Goal: Task Accomplishment & Management: Use online tool/utility

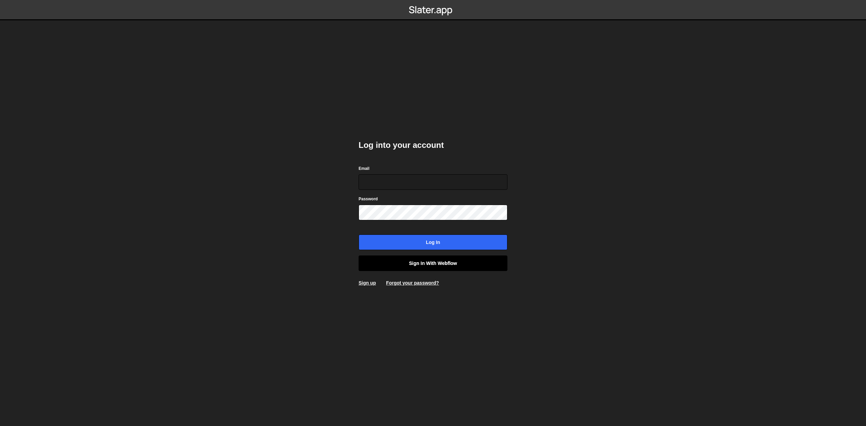
click at [434, 266] on link "Sign in with Webflow" at bounding box center [433, 263] width 149 height 16
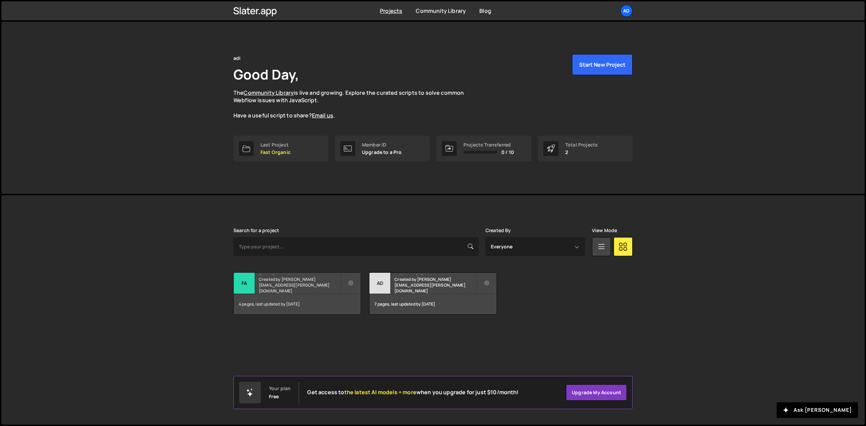
click at [287, 285] on small "Created by [PERSON_NAME][EMAIL_ADDRESS][PERSON_NAME][DOMAIN_NAME]" at bounding box center [300, 284] width 82 height 17
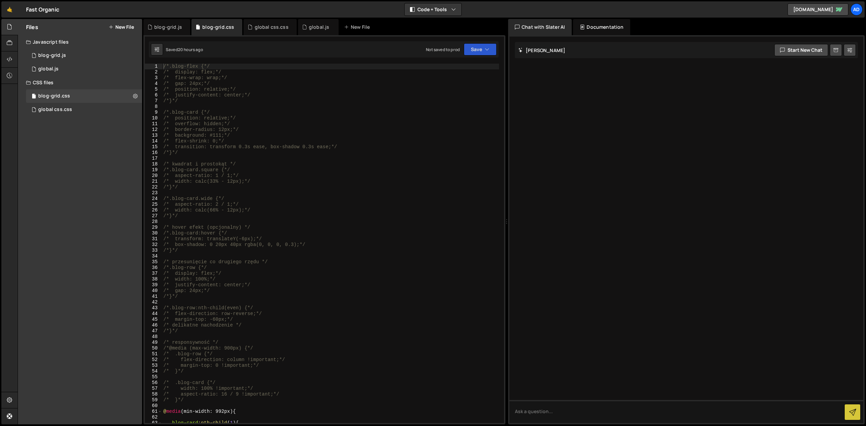
click at [248, 105] on div "/*.blog-flex {*/ /* display: flex;*/ /* flex-wrap: wrap;*/ /* gap: 24px;*/ /* p…" at bounding box center [330, 249] width 337 height 371
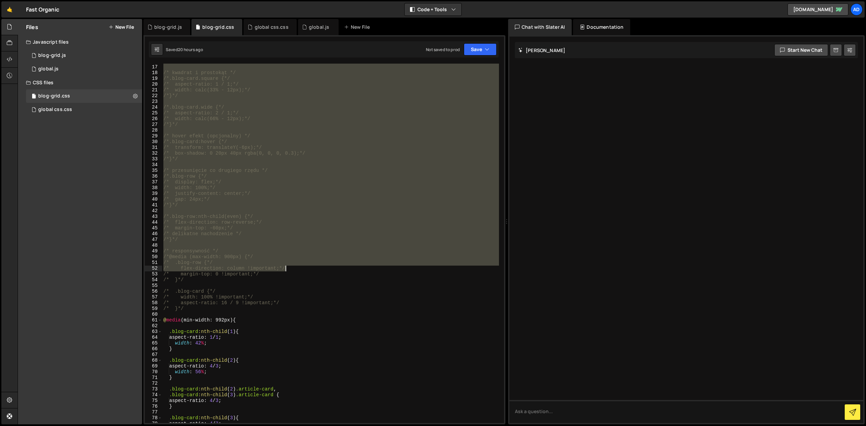
scroll to position [110, 0]
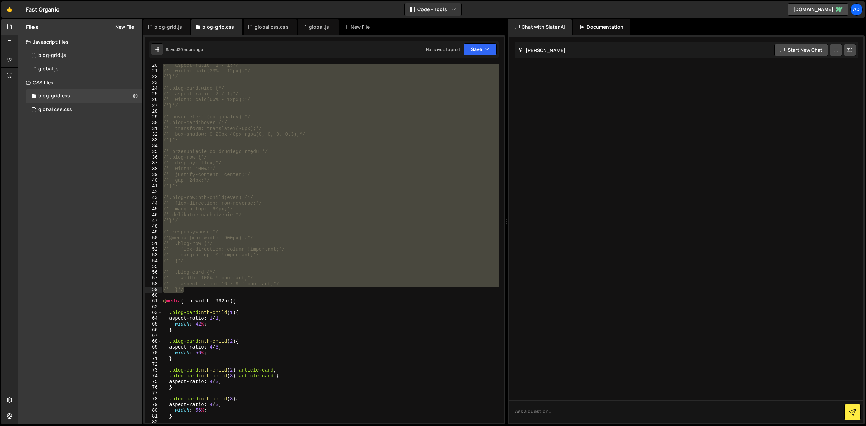
drag, startPoint x: 163, startPoint y: 66, endPoint x: 319, endPoint y: 291, distance: 273.6
click at [319, 291] on div "/* aspect-ratio: 1 / 1;*/ /* width: calc(33% - 12px);*/ /*}*/ /*.blog-card.wide…" at bounding box center [330, 248] width 337 height 371
type textarea "/* aspect-ratio: 16 / 9 !important;*/ /* }*/"
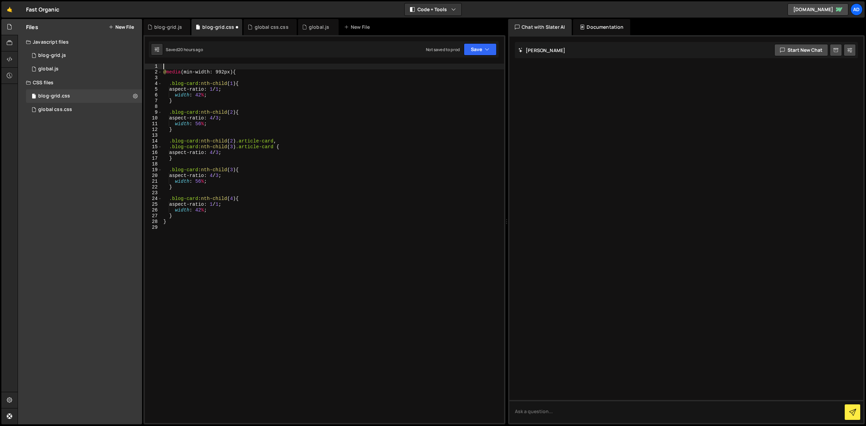
type textarea "@media (min-width: 992px) {"
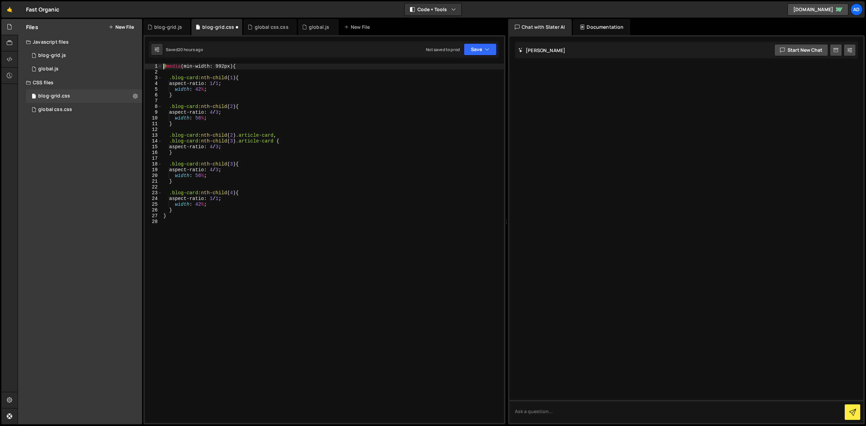
click at [173, 70] on div "@ media (min-width: 992px) { .blog-card :nth-child ( 1 ) { aspect-ratio : 1 / 1…" at bounding box center [333, 249] width 342 height 371
type textarea "@media (min-width: 992px) {"
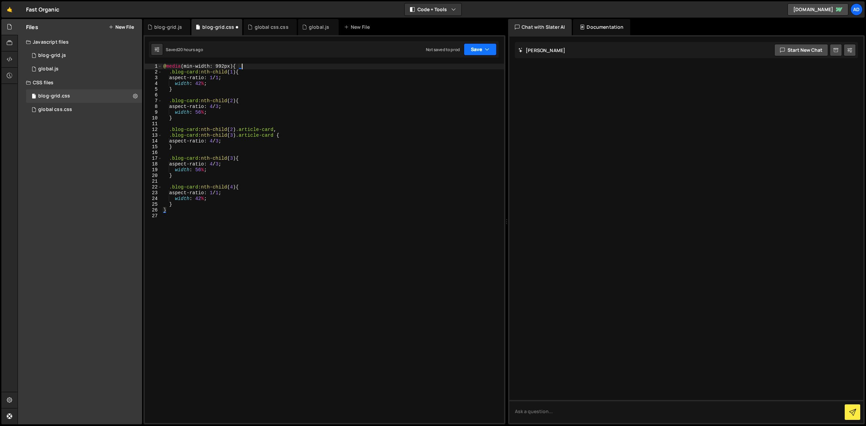
click at [472, 48] on button "Save" at bounding box center [480, 49] width 33 height 12
click at [467, 70] on div "Saved 20 hours ago" at bounding box center [457, 73] width 70 height 8
click at [119, 26] on button "New File" at bounding box center [121, 26] width 25 height 5
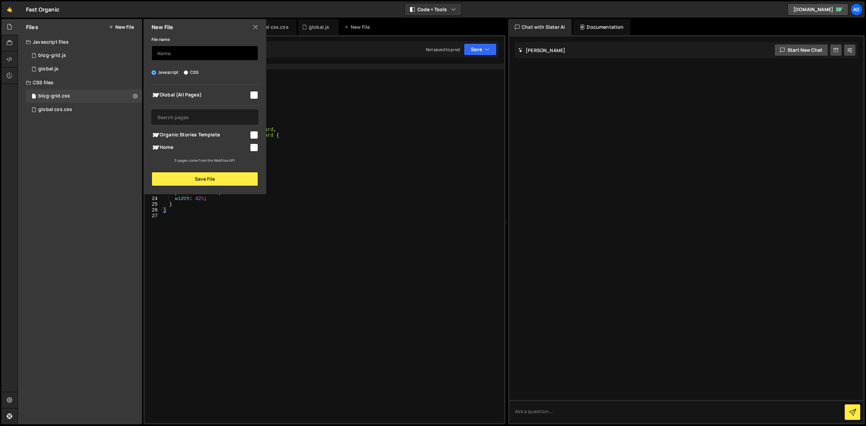
click at [181, 53] on input "text" at bounding box center [205, 53] width 107 height 15
type input "products-swiper"
click at [254, 147] on input "checkbox" at bounding box center [254, 147] width 8 height 8
checkbox input "true"
click at [210, 177] on button "Save File" at bounding box center [205, 179] width 107 height 14
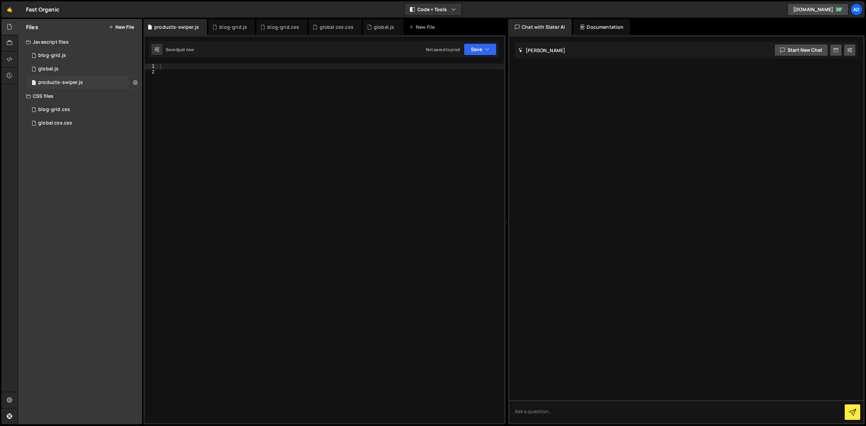
click at [134, 82] on icon at bounding box center [135, 82] width 5 height 6
click at [172, 109] on button "Edit External Scripts" at bounding box center [176, 111] width 66 height 14
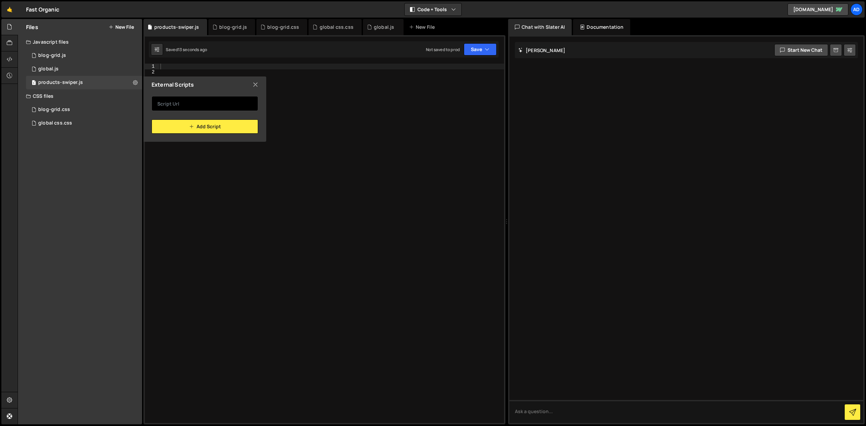
click at [185, 100] on input "text" at bounding box center [205, 103] width 107 height 15
paste input "https://cdn.jsdelivr.net/npm/swiper@11/swiper-bundle.min.js"
type input "https://cdn.jsdelivr.net/npm/swiper@11/swiper-bundle.min.js"
click at [219, 130] on button "Add Script" at bounding box center [205, 126] width 107 height 14
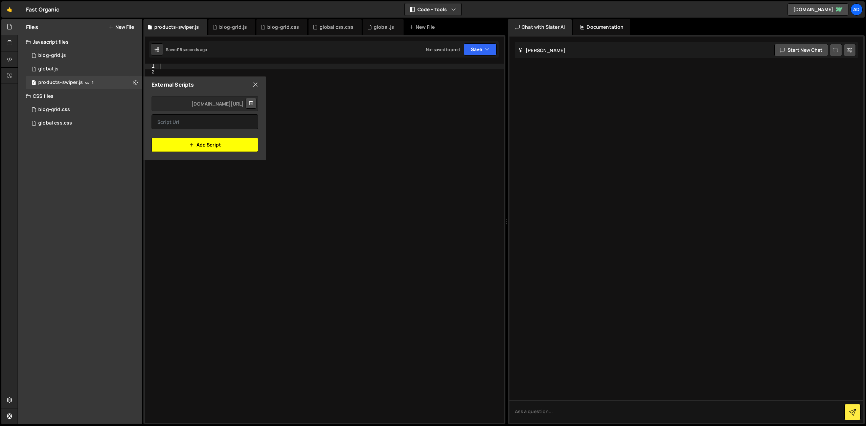
scroll to position [0, 0]
click at [257, 84] on icon at bounding box center [255, 84] width 5 height 7
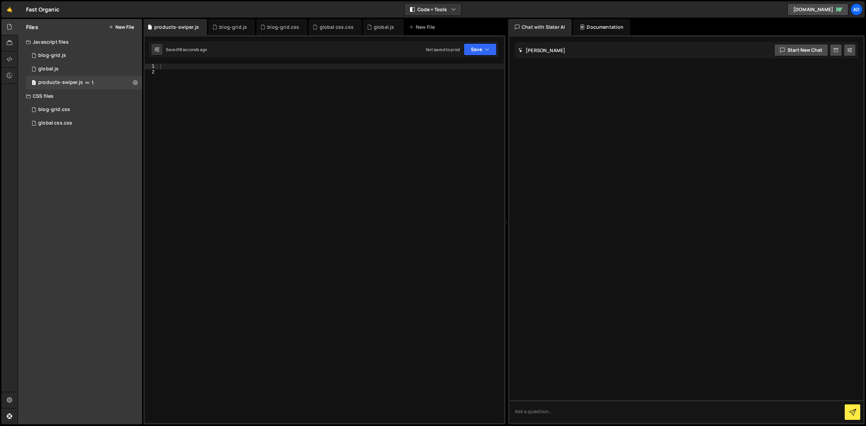
click at [230, 77] on div at bounding box center [331, 249] width 345 height 371
paste textarea "});"
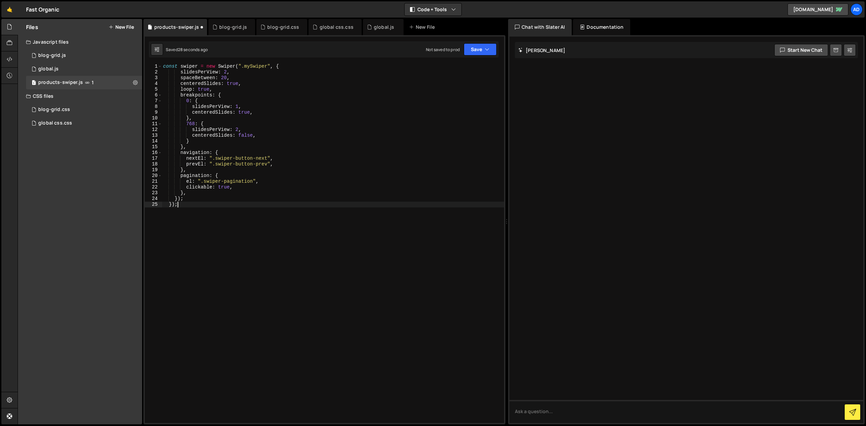
click at [259, 67] on div "const swiper = new Swiper ( ".mySwiper" , { slidesPerView : 2 , spaceBetween : …" at bounding box center [333, 249] width 342 height 371
click at [240, 72] on div "const swiper = new Swiper ( ".products" , { slidesPerView : 2 , spaceBetween : …" at bounding box center [333, 249] width 342 height 371
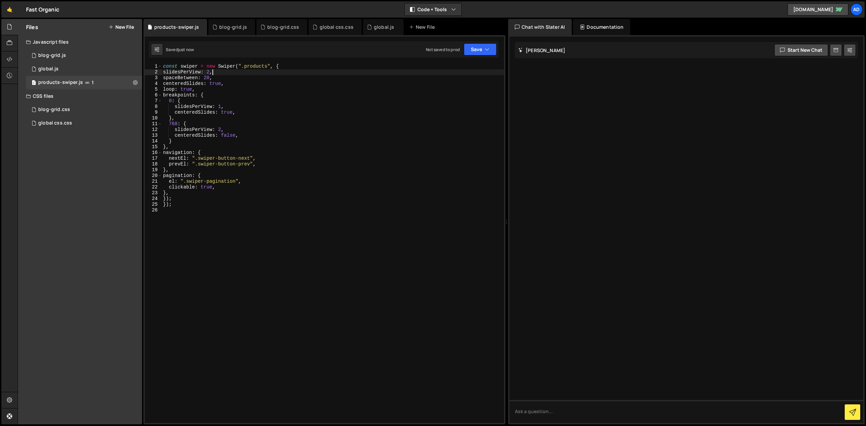
click at [231, 101] on div "const swiper = new Swiper ( ".products" , { slidesPerView : 2 , spaceBetween : …" at bounding box center [333, 249] width 342 height 371
click at [180, 199] on div "const swiper = new Swiper ( ".products" , { slidesPerView : 2 , spaceBetween : …" at bounding box center [333, 249] width 342 height 371
type textarea "});"
click at [162, 203] on div "const swiper = new Swiper ( ".products" , { slidesPerView : 2 , spaceBetween : …" at bounding box center [333, 249] width 342 height 371
click at [176, 204] on div "const swiper = new Swiper ( ".products" , { slidesPerView : 2 , spaceBetween : …" at bounding box center [333, 249] width 342 height 371
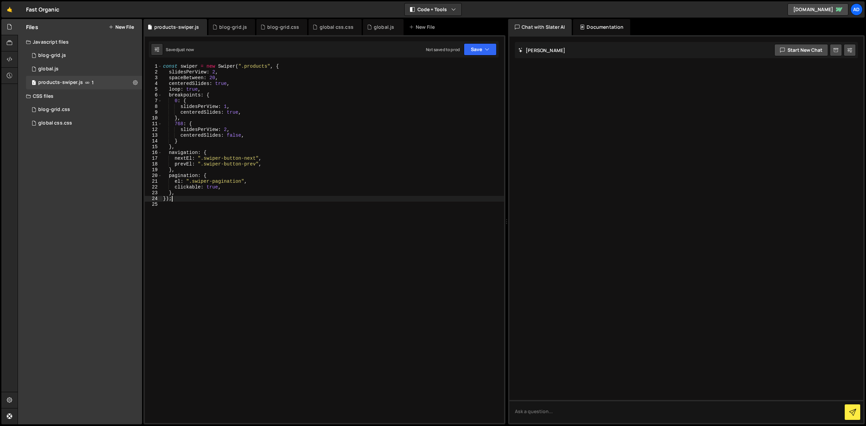
type textarea "});"
click at [124, 28] on button "New File" at bounding box center [121, 26] width 25 height 5
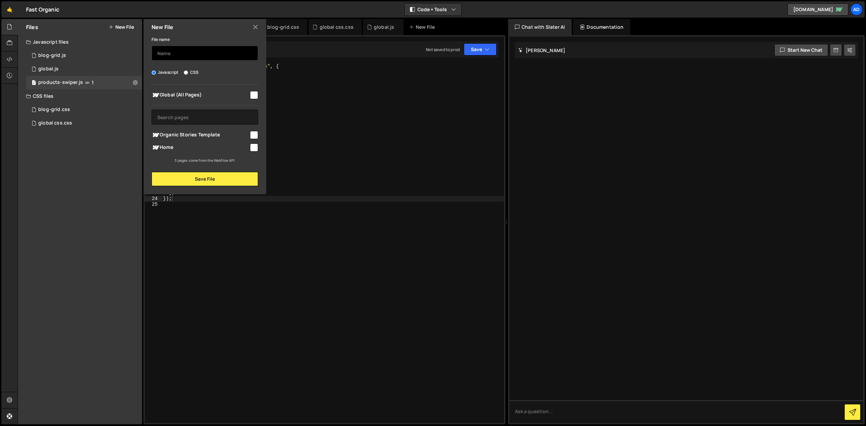
click at [163, 50] on input "text" at bounding box center [205, 53] width 107 height 15
type input "s"
type input "products"
click at [191, 70] on label "CSS" at bounding box center [191, 72] width 15 height 7
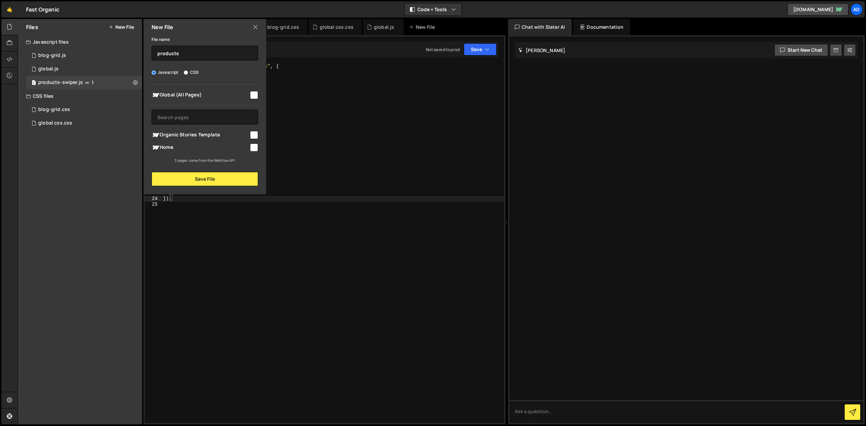
click at [188, 70] on input "CSS" at bounding box center [186, 72] width 4 height 4
radio input "true"
click at [217, 178] on button "Save File" at bounding box center [205, 179] width 107 height 14
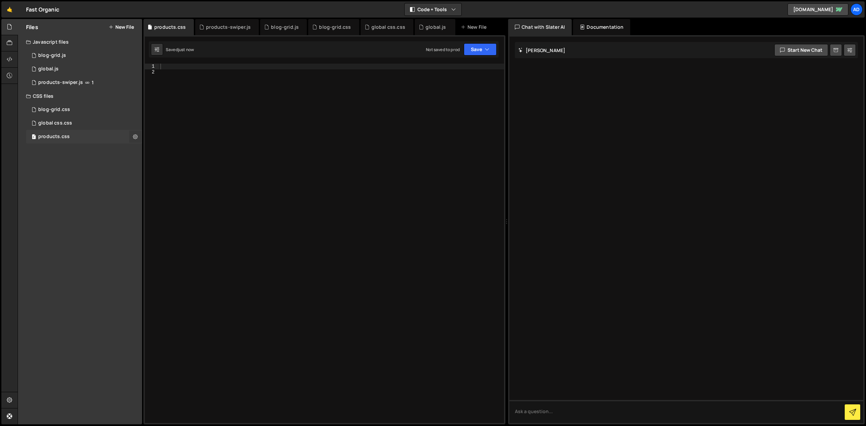
click at [134, 136] on icon at bounding box center [135, 136] width 5 height 6
click at [184, 153] on button "Edit File Settings" at bounding box center [176, 151] width 66 height 14
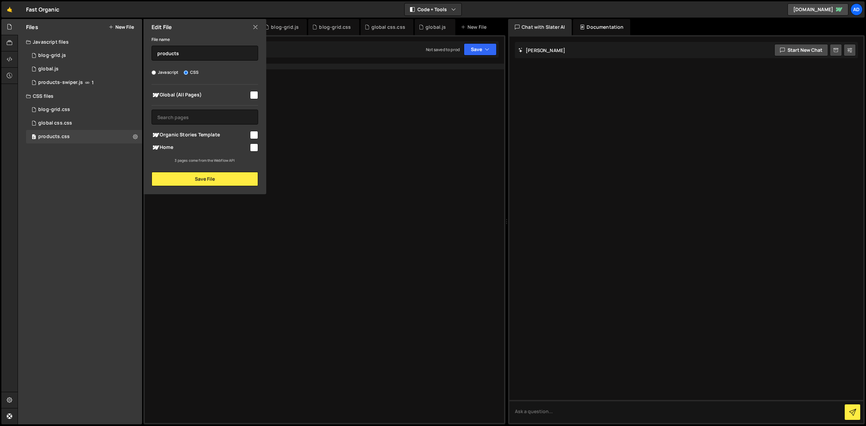
click at [254, 146] on input "checkbox" at bounding box center [254, 147] width 8 height 8
checkbox input "true"
click at [237, 176] on button "Save File" at bounding box center [205, 179] width 107 height 14
radio input "true"
checkbox input "false"
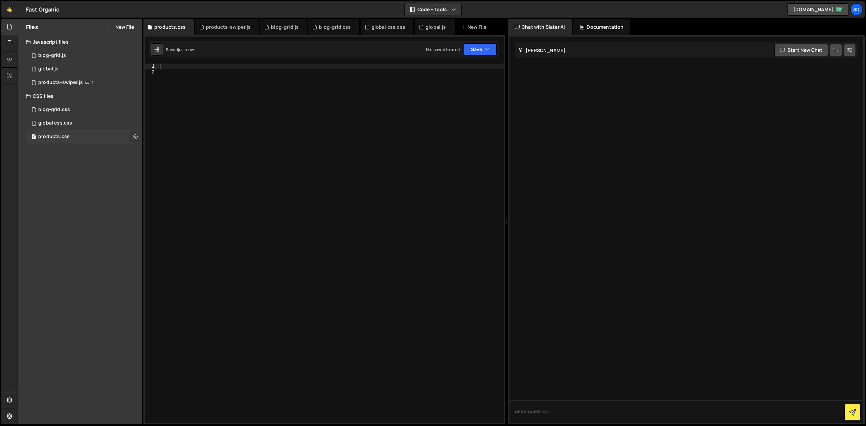
click at [137, 138] on icon at bounding box center [135, 136] width 5 height 6
type input "products"
radio input "false"
radio input "true"
checkbox input "true"
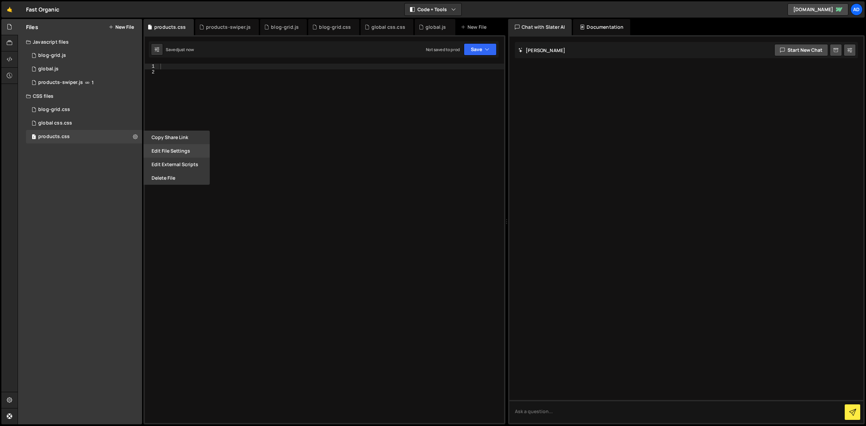
click at [157, 152] on button "Edit File Settings" at bounding box center [176, 151] width 66 height 14
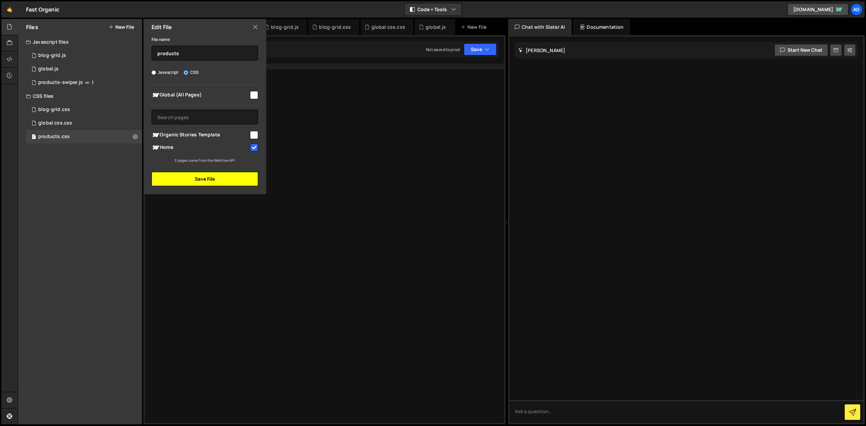
click at [209, 173] on button "Save File" at bounding box center [205, 179] width 107 height 14
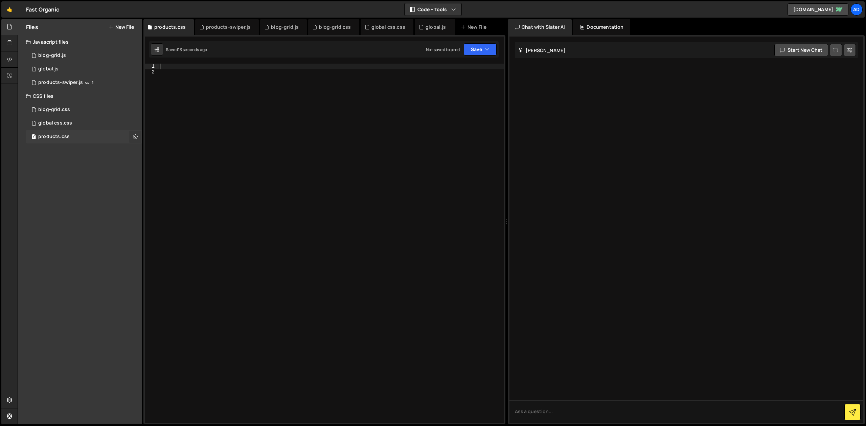
click at [135, 136] on icon at bounding box center [135, 136] width 5 height 6
click at [181, 159] on button "Edit External Scripts" at bounding box center [176, 165] width 66 height 14
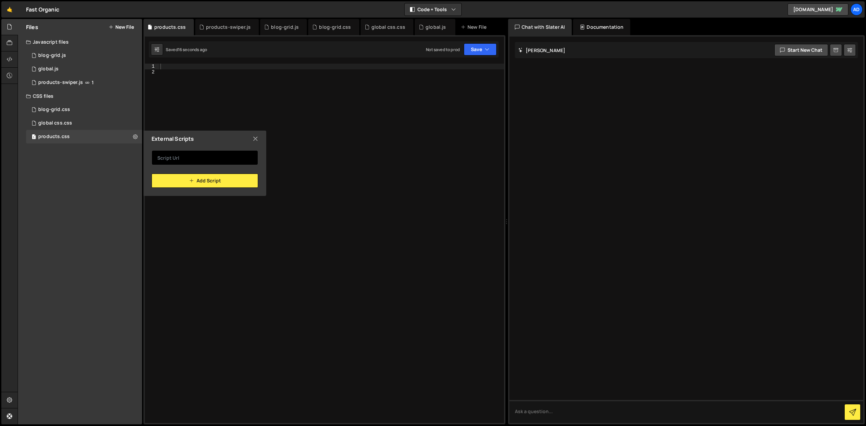
click at [208, 162] on input "text" at bounding box center [205, 157] width 107 height 15
paste input "<link rel="stylesheet" href="https://cdn.jsdelivr.net/npm/swiper@11/swiper-bund…"
type input "https://cdn.jsdelivr.net/npm/swiper@11/swiper-bundle.min.css"
click at [218, 180] on button "Add Script" at bounding box center [205, 181] width 107 height 14
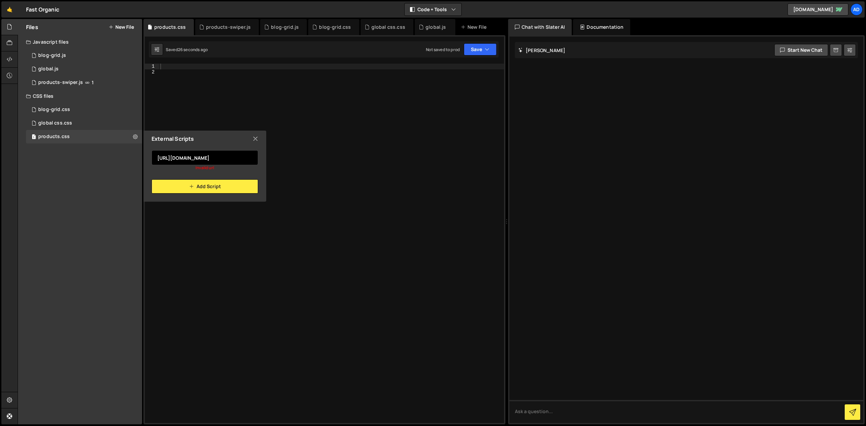
click at [212, 157] on input "https://cdn.jsdelivr.net/npm/swiper@11/swiper-bundle.min.css" at bounding box center [205, 157] width 107 height 15
drag, startPoint x: 218, startPoint y: 157, endPoint x: 248, endPoint y: 158, distance: 30.5
click at [248, 158] on input "https://cdn.jsdelivr.net/npm/swiper@11/swiper-bundle.min.css" at bounding box center [205, 157] width 107 height 15
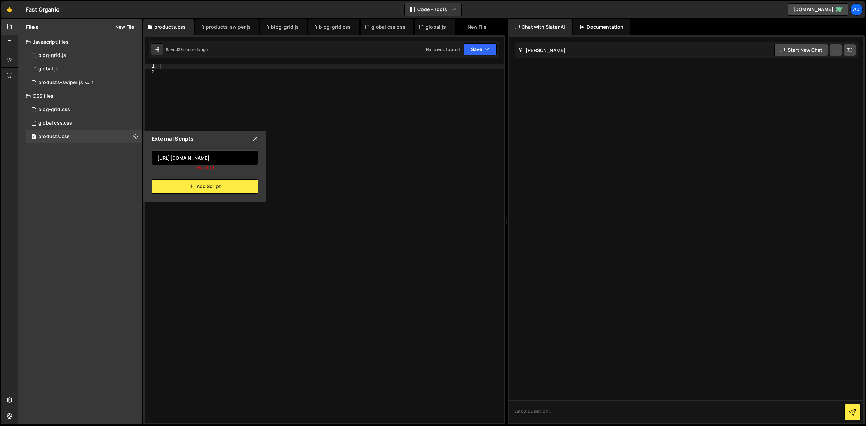
click at [251, 157] on input "https://cdn.jsdelivr.net/npm/swiper@11/swiper-bundle.min.css" at bounding box center [205, 157] width 107 height 15
click at [253, 157] on input "https://cdn.jsdelivr.net/npm/swiper@11/swiper-bundle.min.css" at bounding box center [205, 157] width 107 height 15
click at [233, 188] on button "Add Script" at bounding box center [205, 186] width 107 height 14
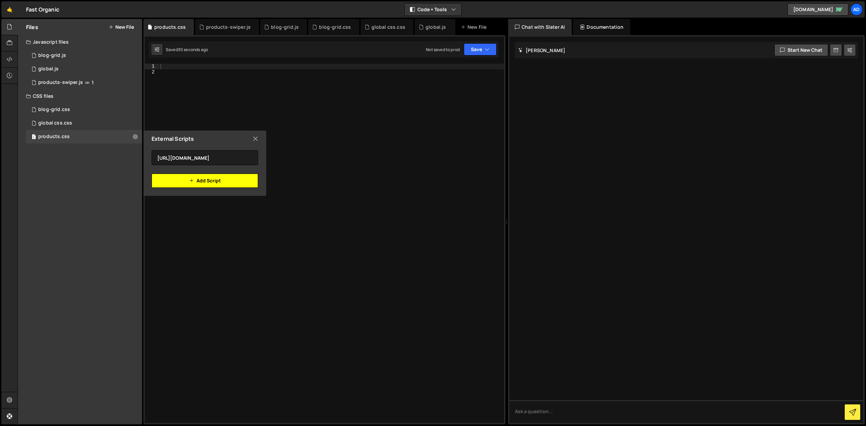
click at [233, 188] on div "External Scripts https://cdn.jsdelivr.net/npm/swiper@11/swiper-bundle.min.css A…" at bounding box center [204, 163] width 124 height 65
click at [233, 188] on button "Add Script" at bounding box center [205, 186] width 107 height 14
click at [233, 188] on button "Add Script" at bounding box center [205, 181] width 107 height 14
click at [233, 187] on button "Add Script" at bounding box center [205, 186] width 107 height 14
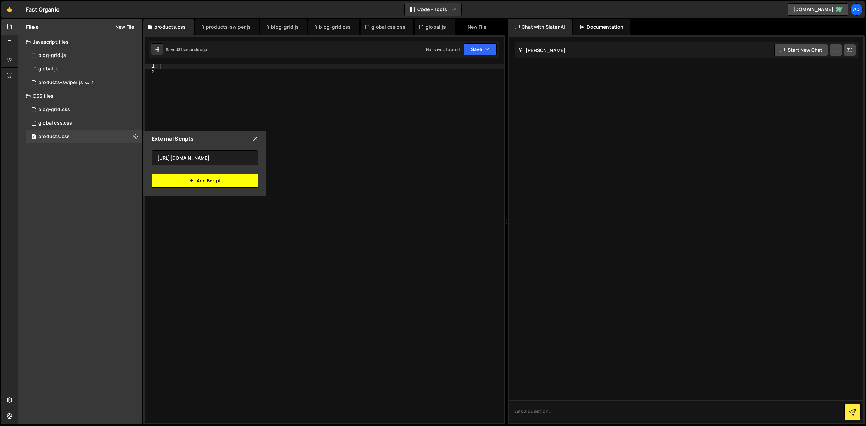
click at [233, 187] on button "Add Script" at bounding box center [205, 181] width 107 height 14
click at [233, 187] on button "Add Script" at bounding box center [205, 186] width 107 height 14
click at [233, 186] on button "Add Script" at bounding box center [205, 186] width 107 height 14
click at [258, 142] on icon at bounding box center [255, 138] width 5 height 7
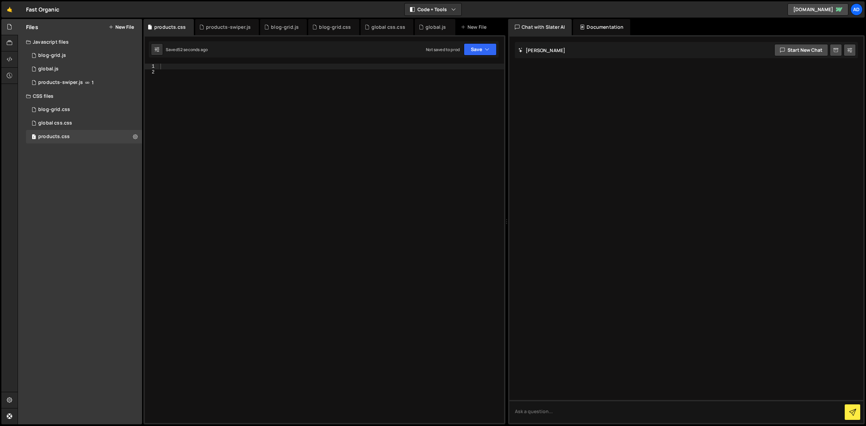
click at [219, 89] on div at bounding box center [331, 249] width 345 height 371
click at [210, 67] on div at bounding box center [331, 249] width 345 height 371
paste textarea
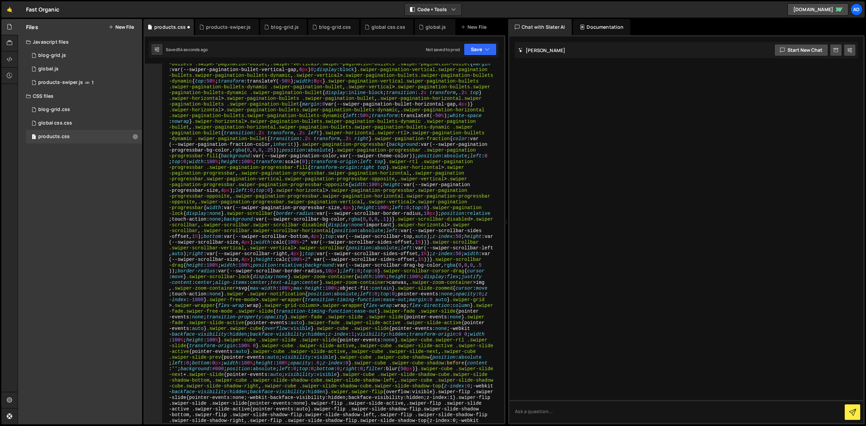
scroll to position [882, 0]
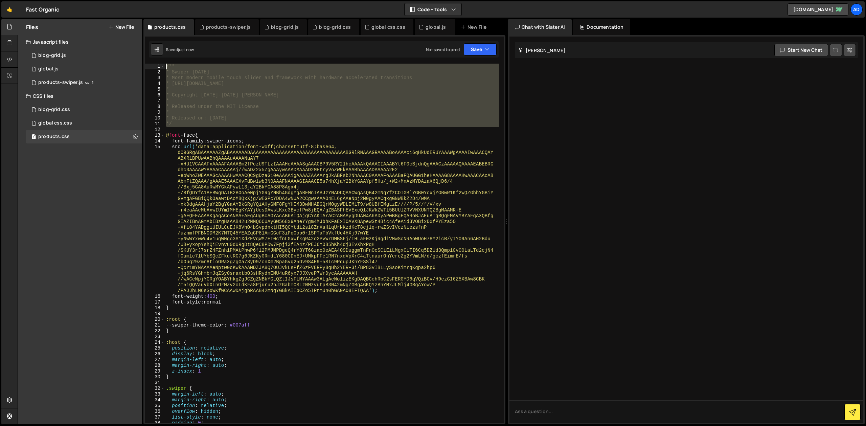
drag, startPoint x: 180, startPoint y: 130, endPoint x: 155, endPoint y: 65, distance: 69.6
click at [165, 65] on div "/** * Swiper 11.2.10 * Most modern mobile touch slider and framework with hardw…" at bounding box center [332, 243] width 334 height 359
click at [211, 124] on div "/** * Swiper 11.2.10 * Most modern mobile touch slider and framework with hardw…" at bounding box center [332, 243] width 334 height 359
type textarea "*/"
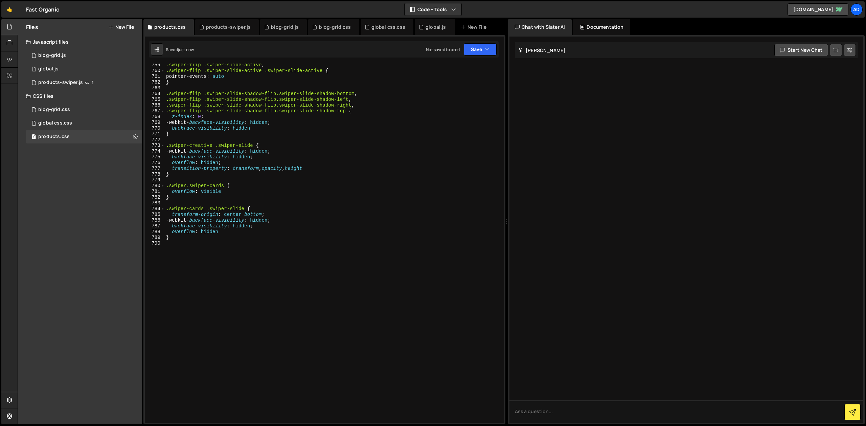
scroll to position [4517, 0]
click at [203, 244] on div ".swiper-flip .swiper-slide-active , .swiper-flip .swiper-slide-active .swiper-s…" at bounding box center [332, 247] width 334 height 371
